Goal: Find specific page/section: Find specific page/section

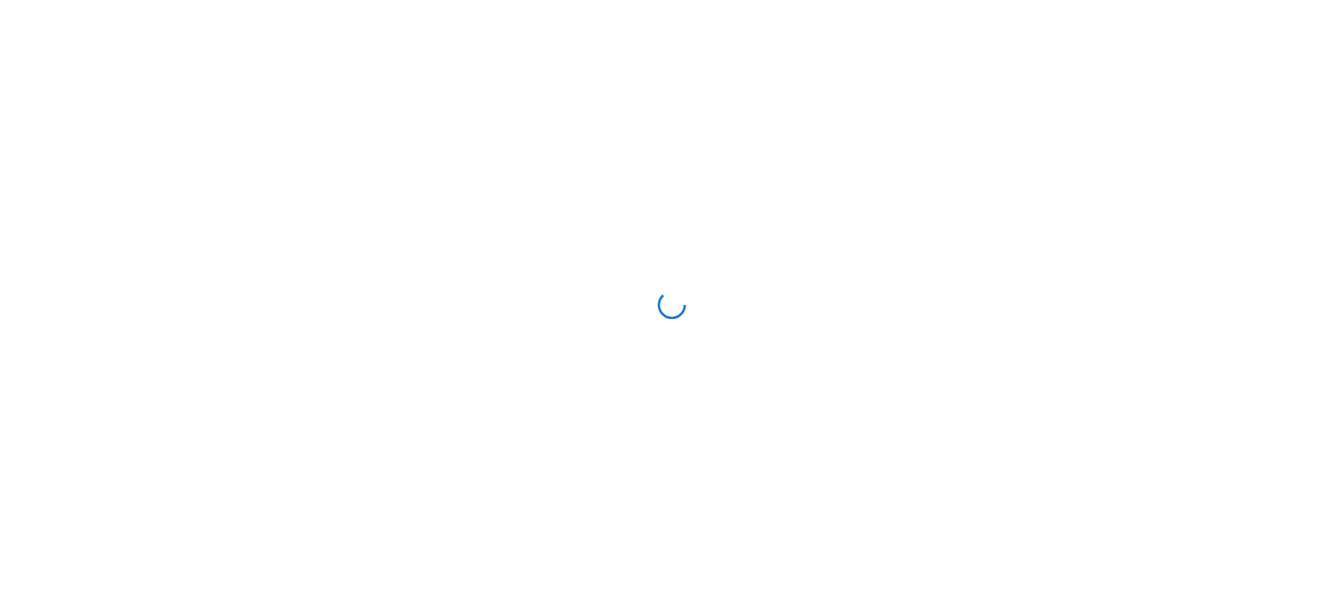
click at [355, 445] on div at bounding box center [671, 305] width 1331 height 598
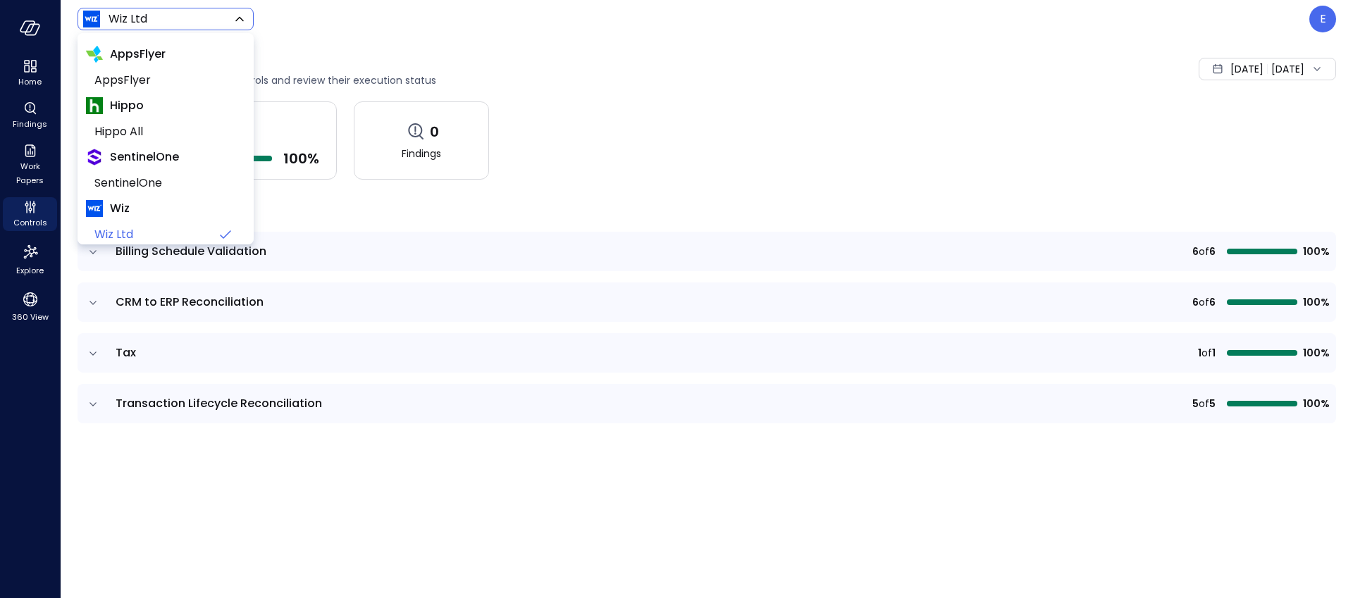
click at [164, 24] on body "Home Findings Work Papers Controls Explore 360 View Wiz Ltd ****** ​ E Controls…" at bounding box center [676, 299] width 1353 height 598
click at [135, 82] on span "AppsFlyer" at bounding box center [164, 80] width 140 height 17
type input "*******"
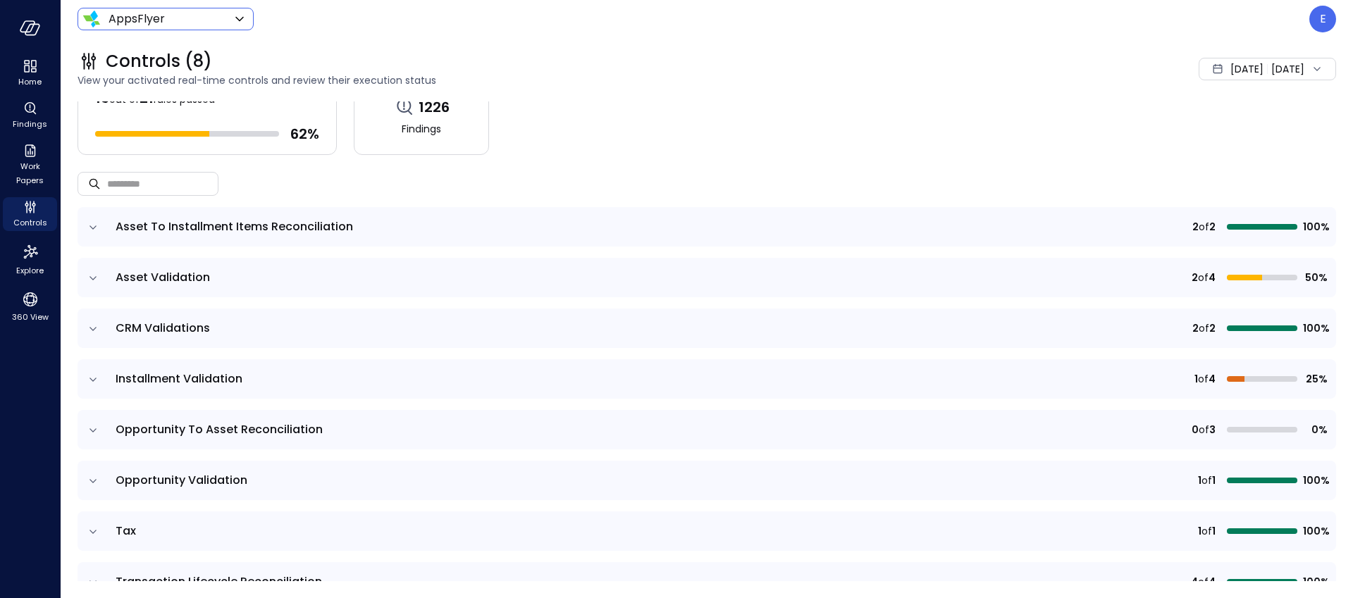
scroll to position [56, 0]
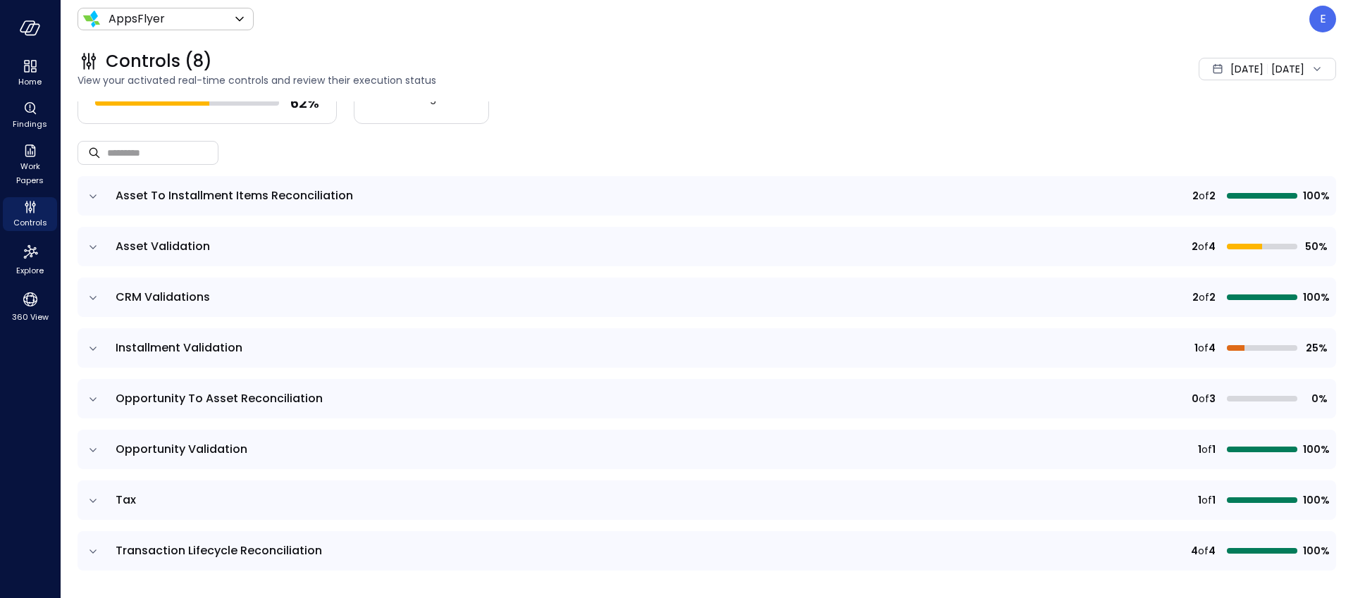
click at [92, 195] on icon "expand row" at bounding box center [93, 197] width 7 height 4
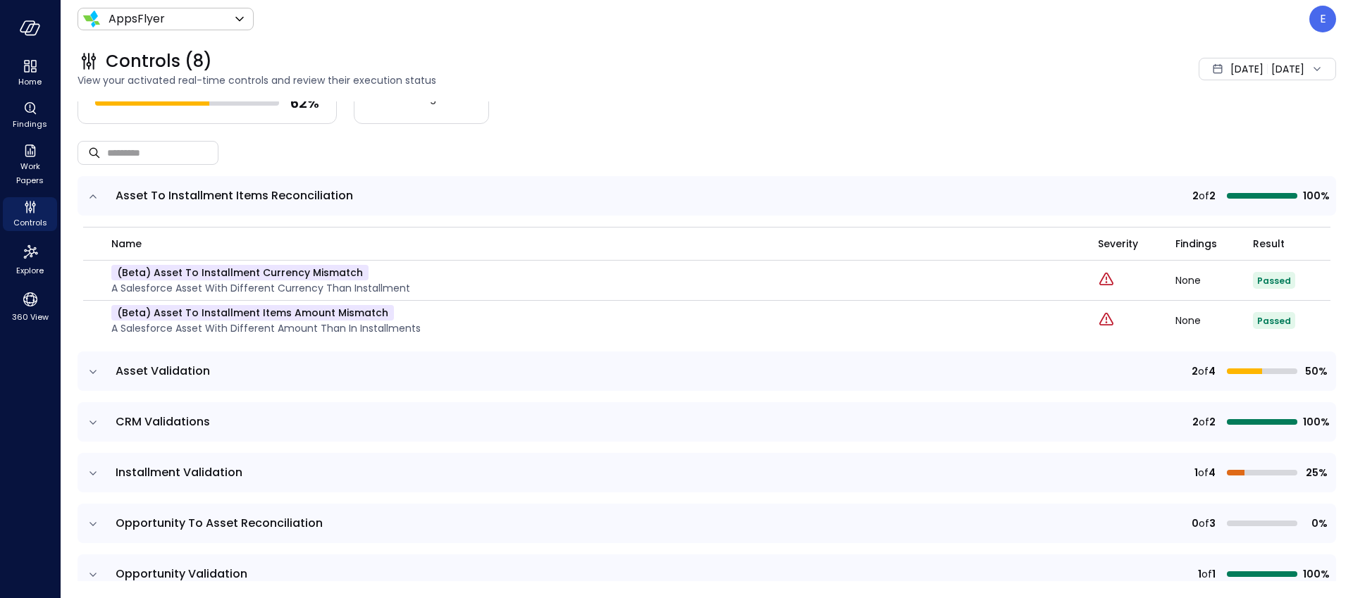
click at [92, 372] on icon "expand row" at bounding box center [93, 372] width 7 height 4
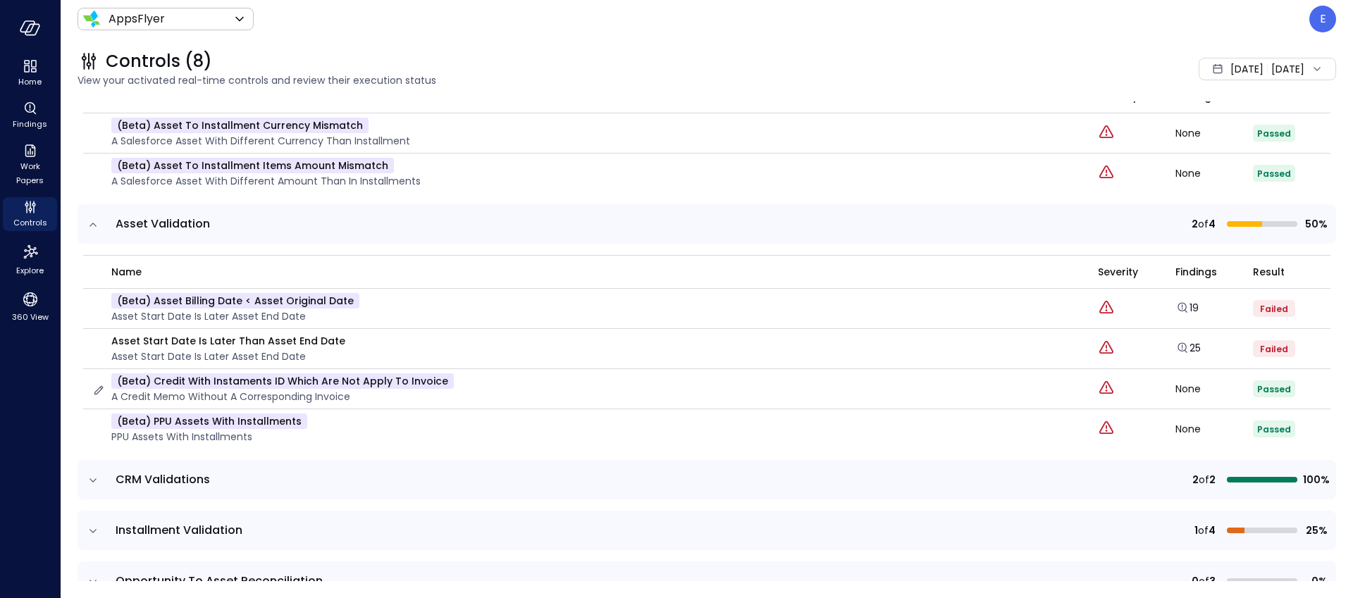
scroll to position [204, 0]
click at [94, 226] on icon "expand row" at bounding box center [93, 224] width 14 height 14
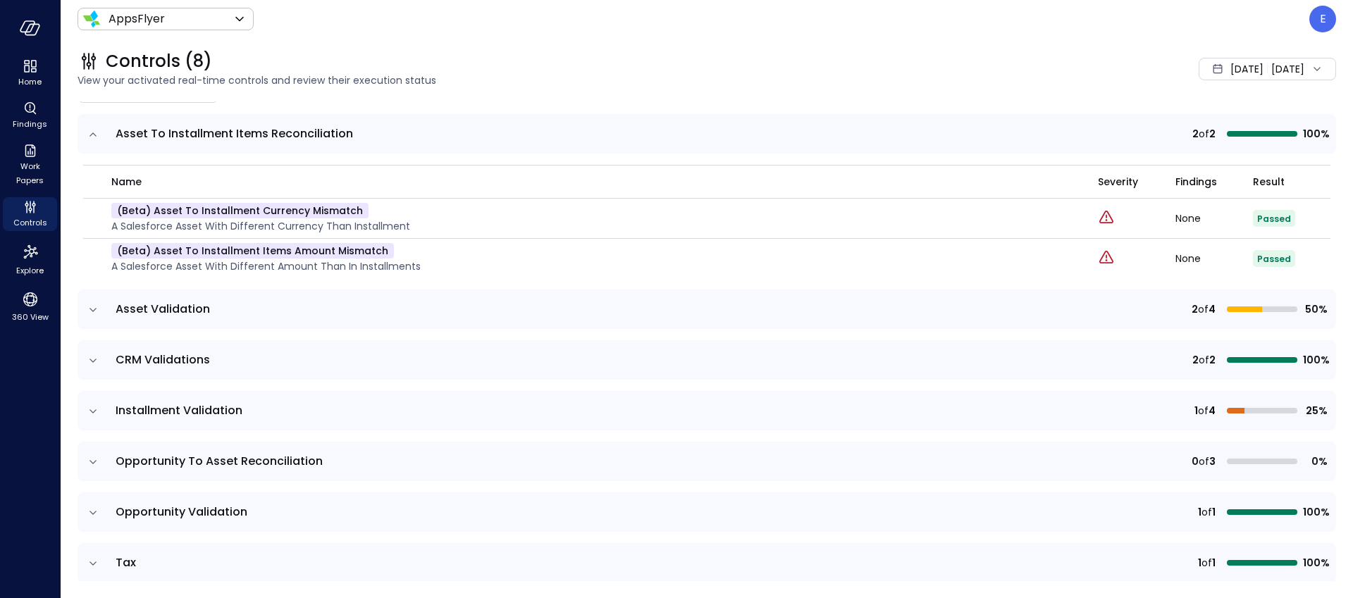
scroll to position [0, 0]
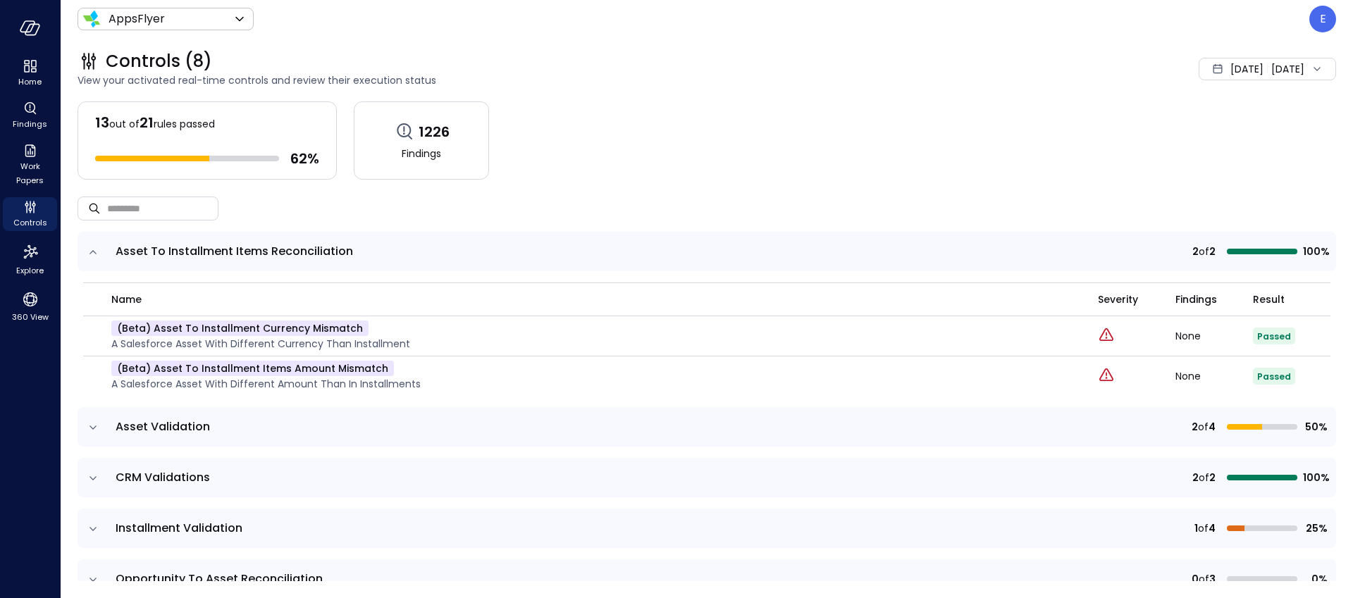
click at [94, 251] on icon "expand row" at bounding box center [93, 252] width 14 height 14
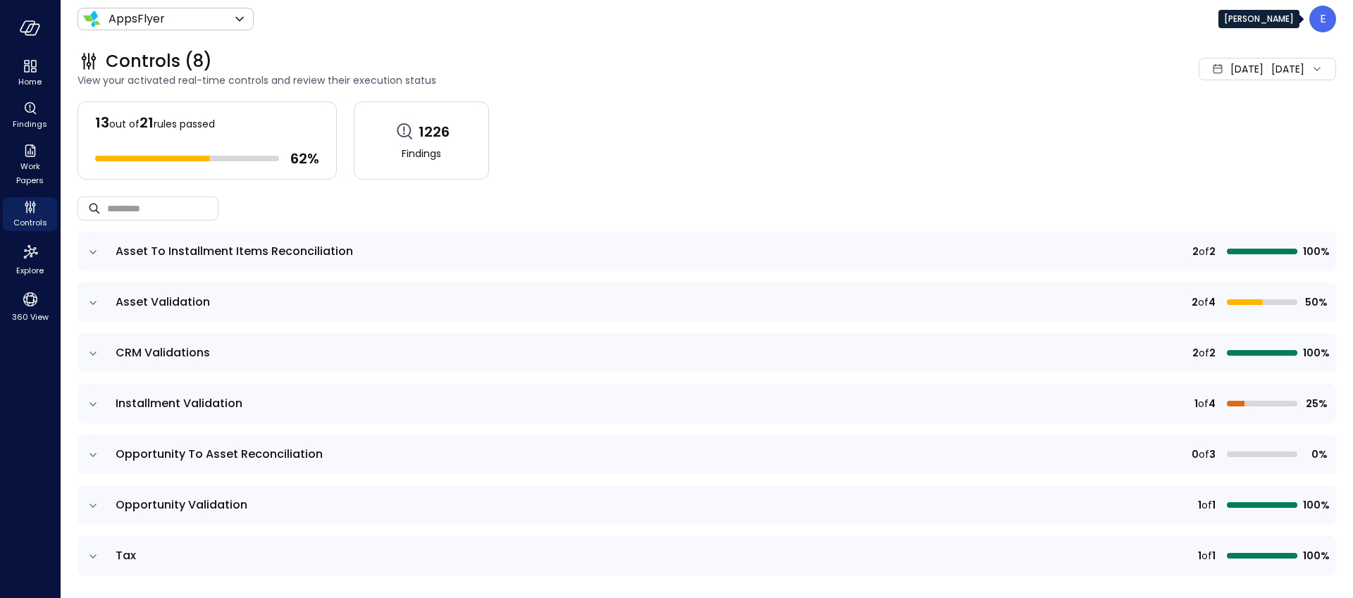
click at [1320, 23] on p "E" at bounding box center [1323, 19] width 6 height 17
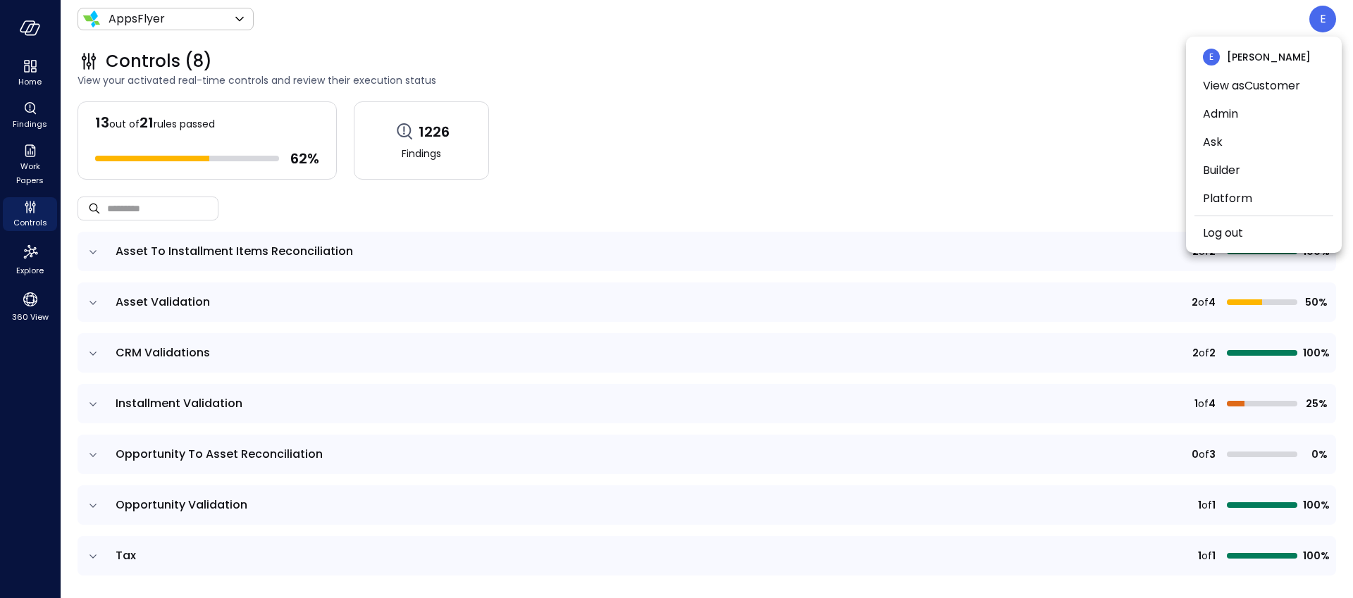
click at [507, 204] on div at bounding box center [676, 299] width 1353 height 598
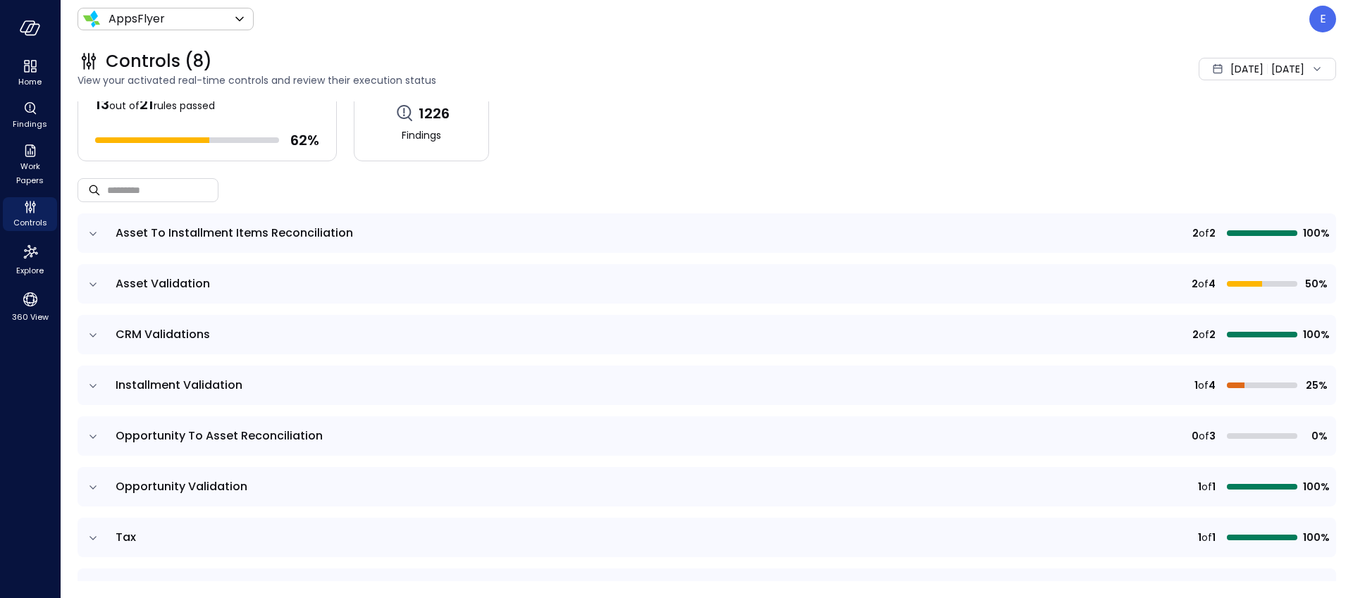
scroll to position [56, 0]
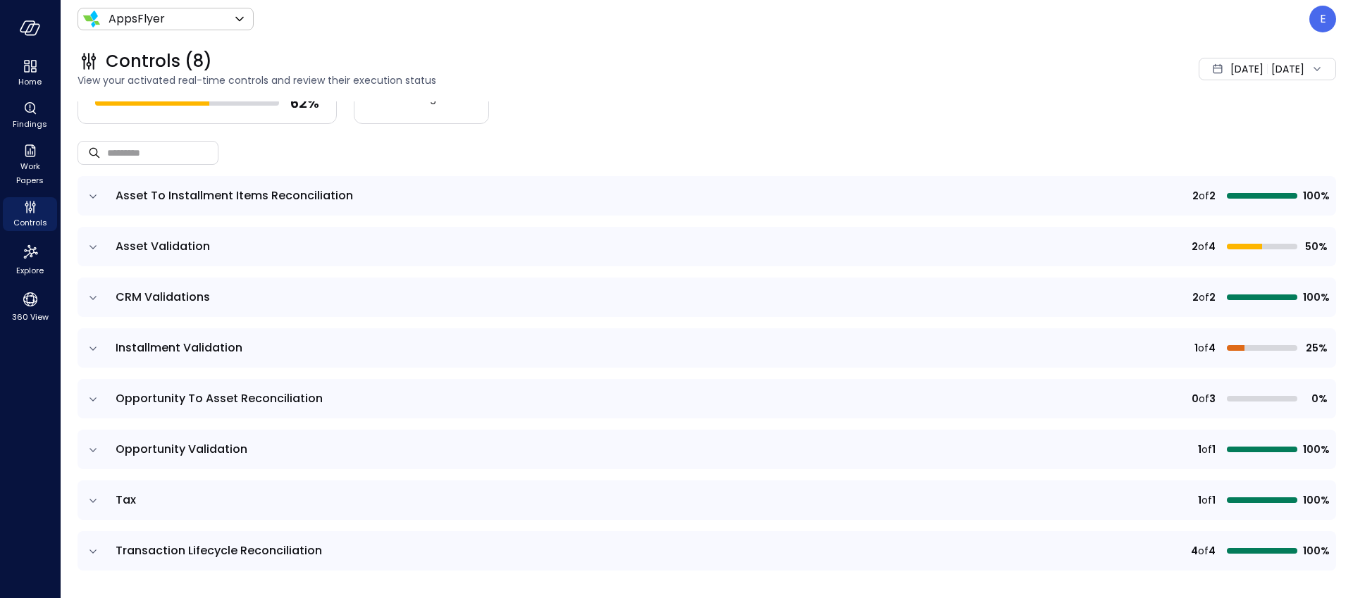
click at [95, 197] on icon "expand row" at bounding box center [93, 197] width 14 height 14
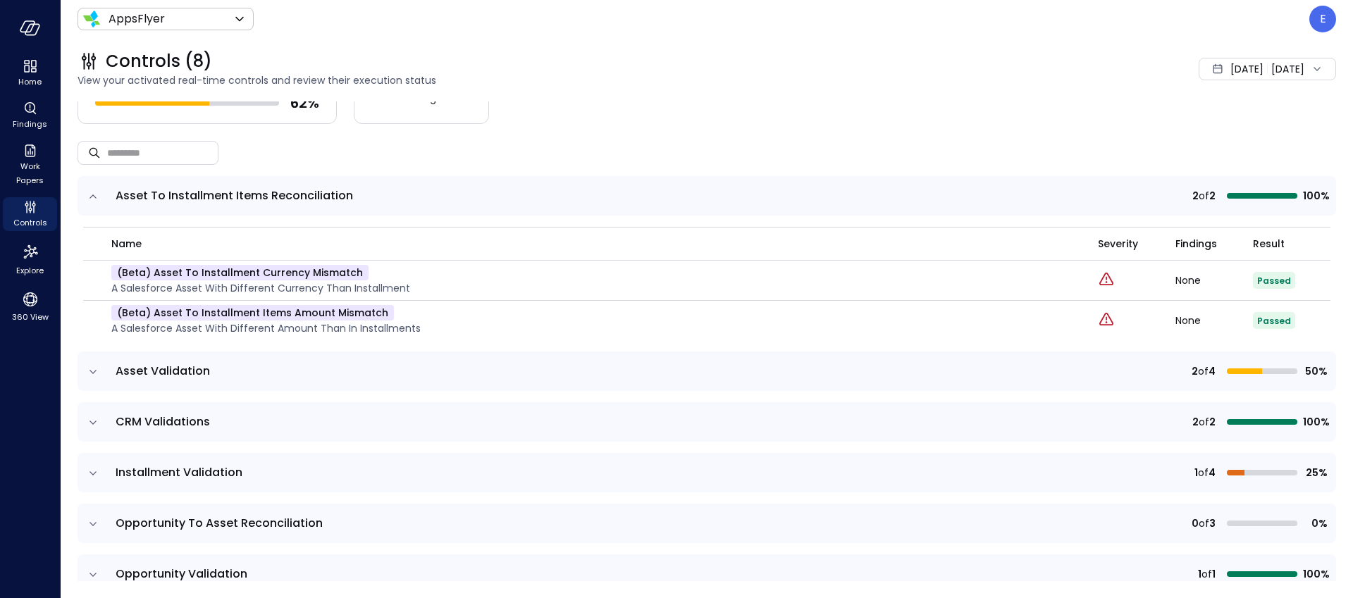
click at [95, 195] on icon "expand row" at bounding box center [93, 197] width 7 height 4
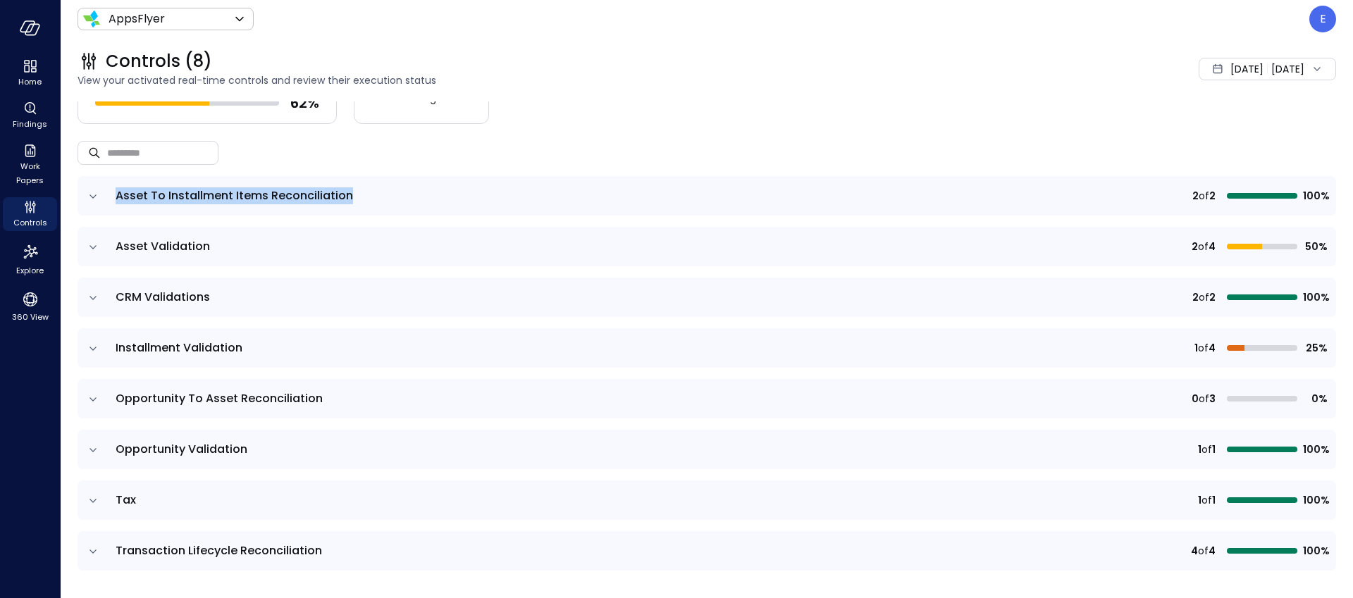
drag, startPoint x: 116, startPoint y: 194, endPoint x: 410, endPoint y: 194, distance: 294.6
click at [410, 194] on span "Asset To Installment Items Reconciliation" at bounding box center [490, 195] width 749 height 17
click at [267, 199] on span "Asset To Installment Items Reconciliation" at bounding box center [235, 195] width 238 height 16
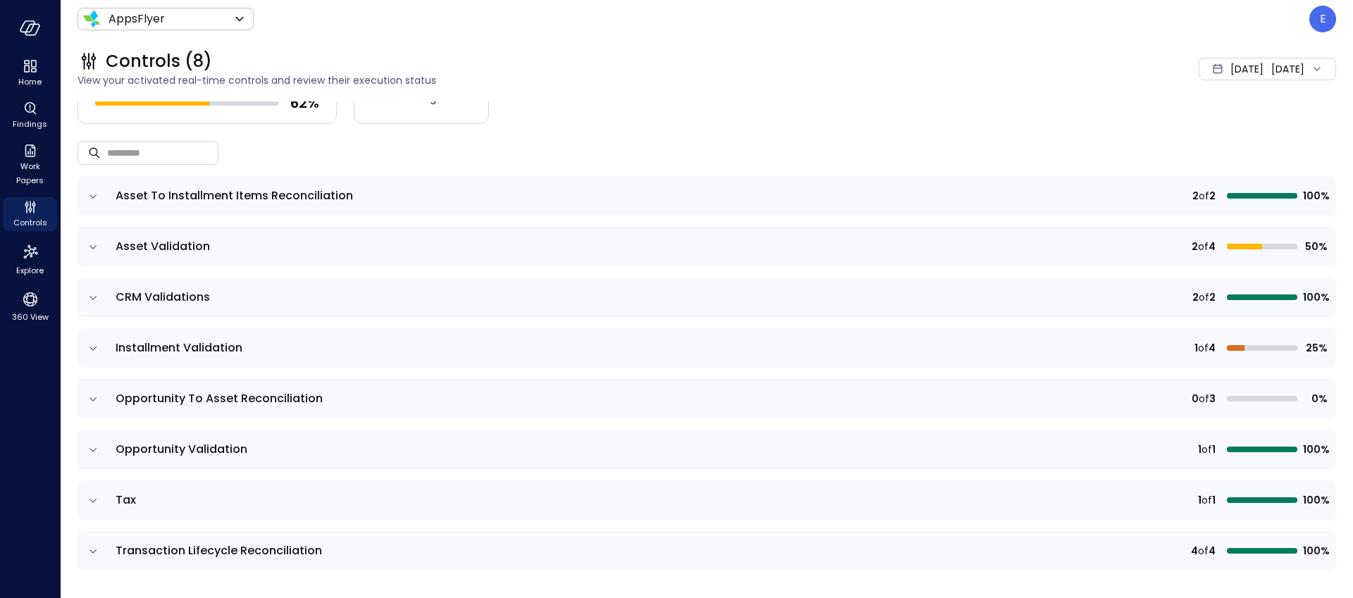
click at [127, 199] on td "Asset To Installment Items Reconciliation" at bounding box center [490, 195] width 766 height 39
